Goal: Check status: Check status

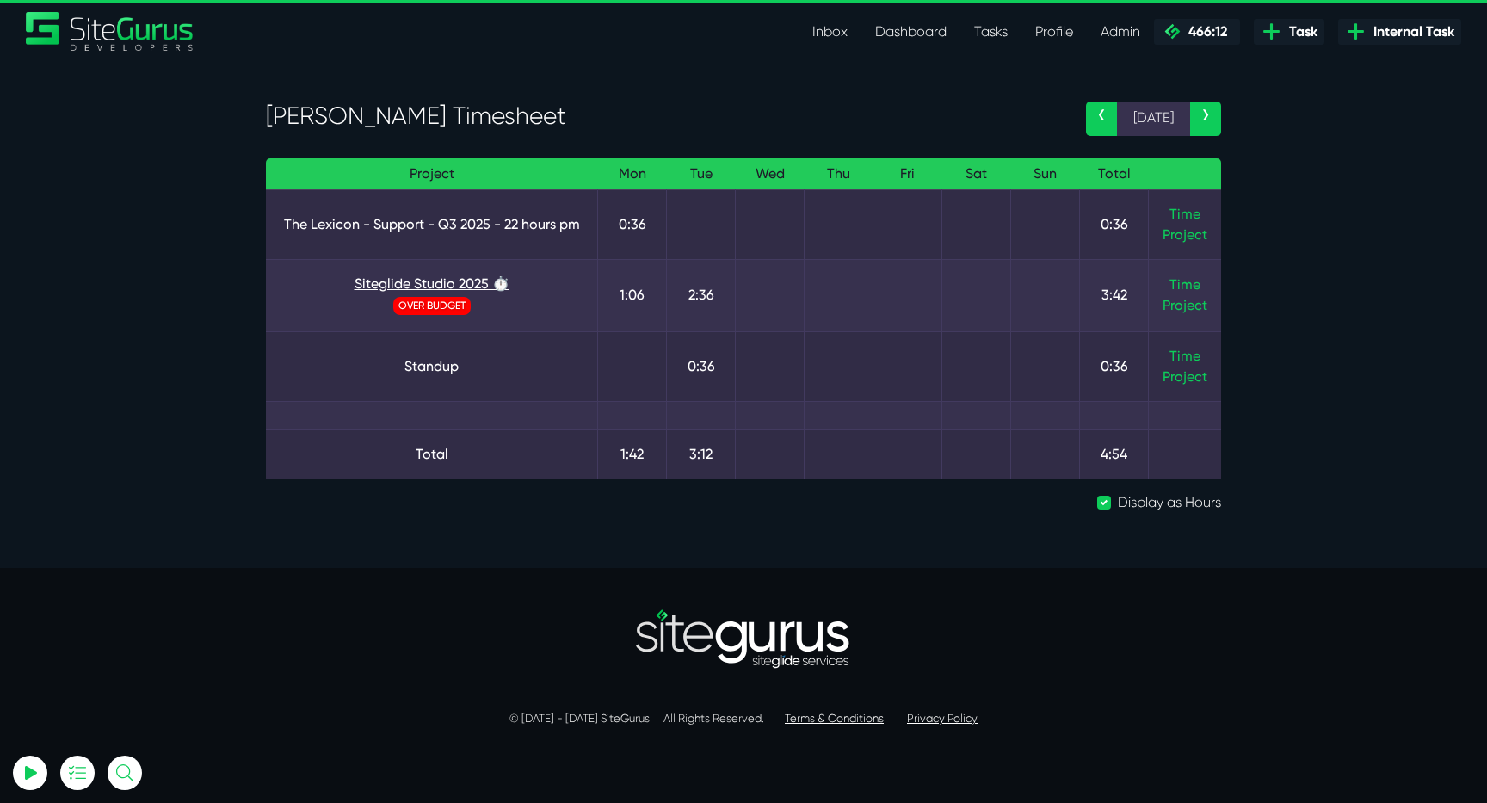
click at [443, 279] on link "Siteglide Studio 2025 ⏱️" at bounding box center [432, 284] width 304 height 21
click at [1184, 281] on link "Time" at bounding box center [1185, 284] width 31 height 16
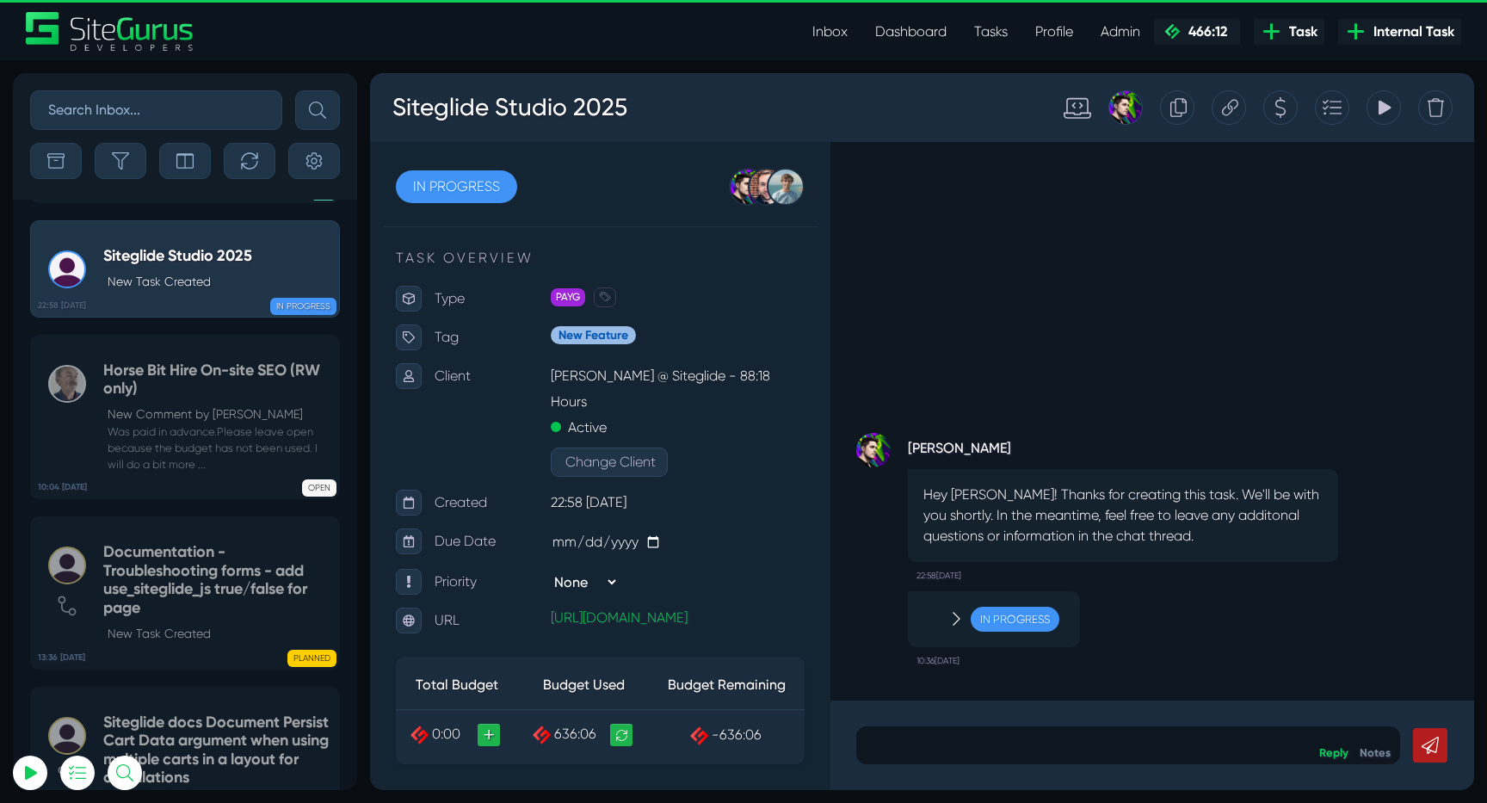
scroll to position [-190, 0]
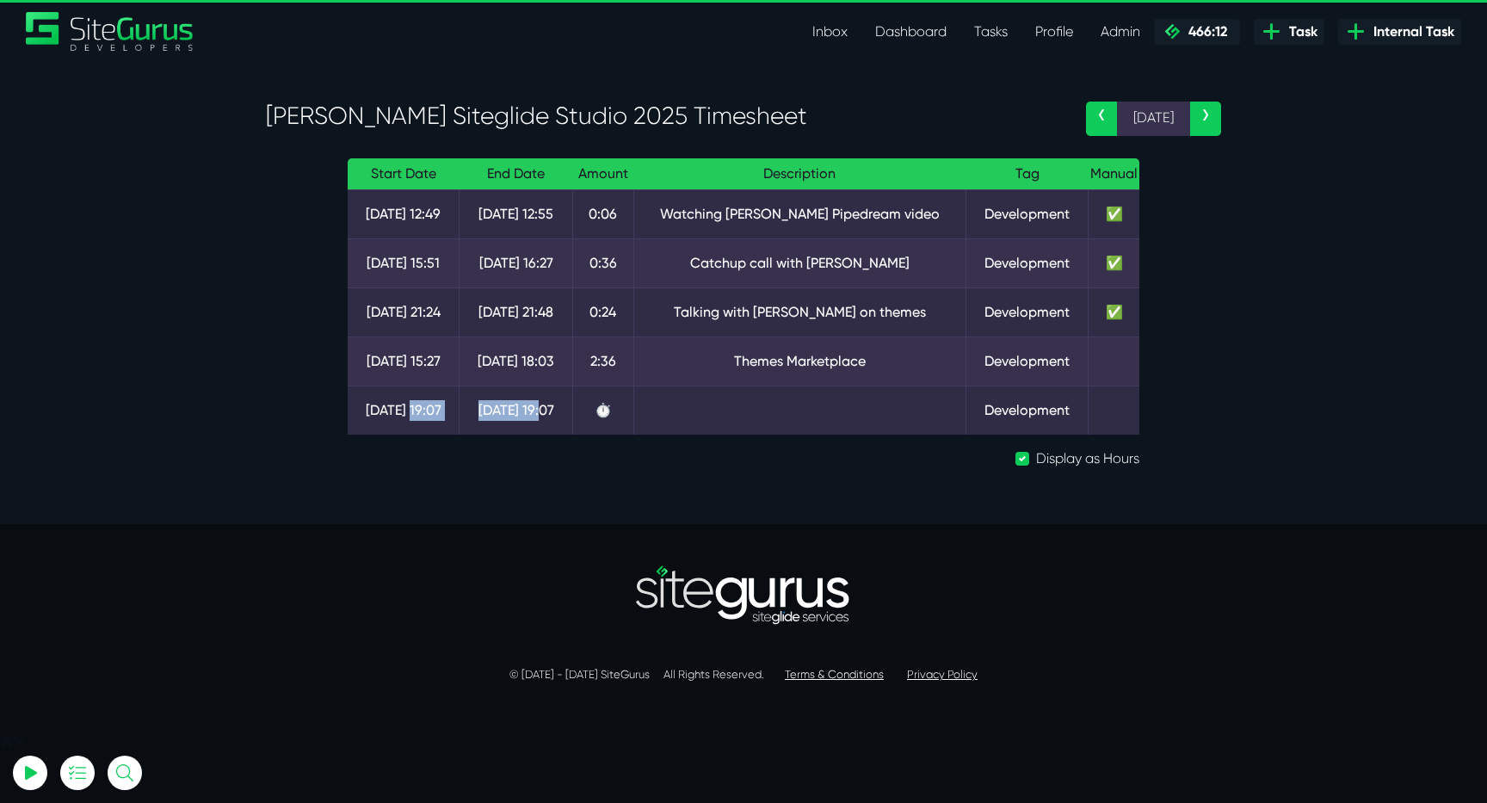
drag, startPoint x: 417, startPoint y: 408, endPoint x: 560, endPoint y: 411, distance: 142.9
click at [560, 411] on tr "12 Aug 19:07 12 Aug 19:07 ⏱️ Development" at bounding box center [744, 410] width 792 height 49
click at [560, 411] on td "12 Aug 19:07" at bounding box center [517, 410] width 114 height 49
